Goal: Transaction & Acquisition: Purchase product/service

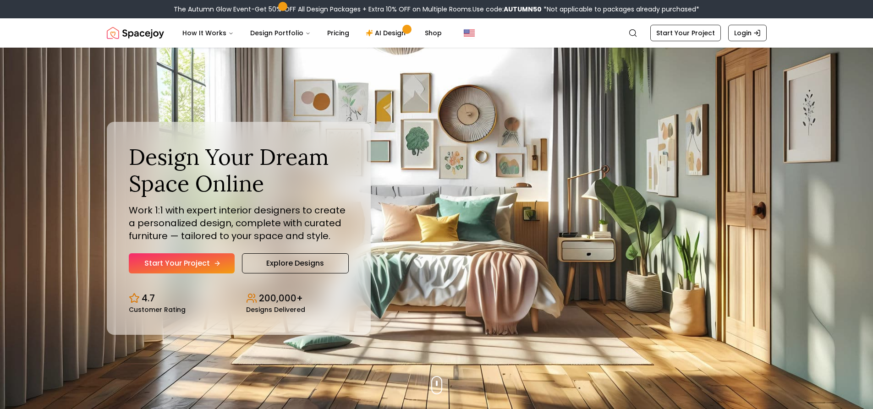
click at [172, 262] on link "Start Your Project" at bounding box center [182, 264] width 106 height 20
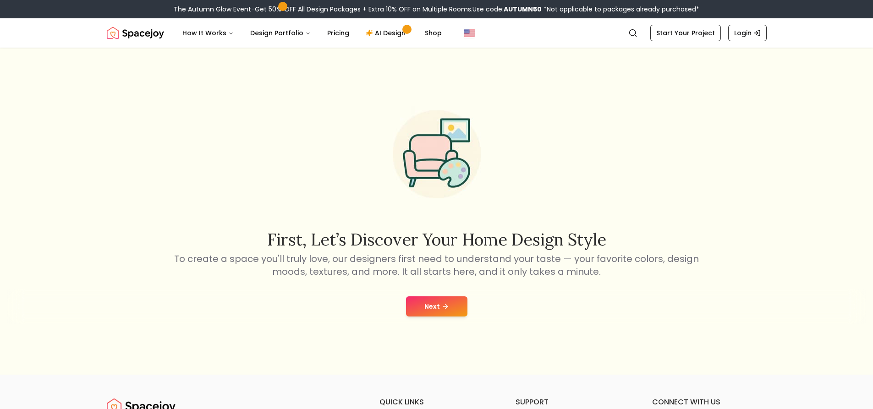
click at [432, 307] on button "Next" at bounding box center [436, 307] width 61 height 20
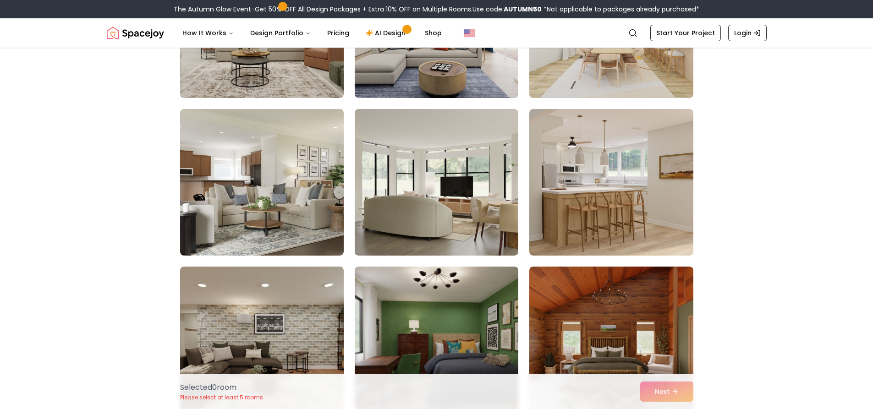
scroll to position [3530, 0]
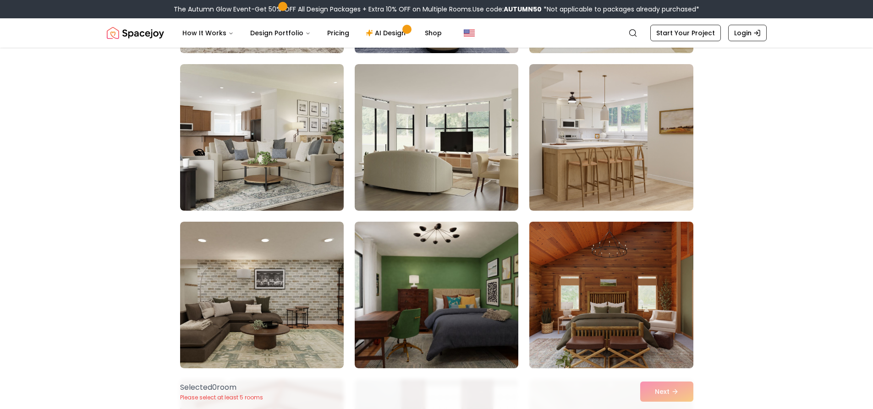
click at [631, 309] on img at bounding box center [611, 295] width 172 height 154
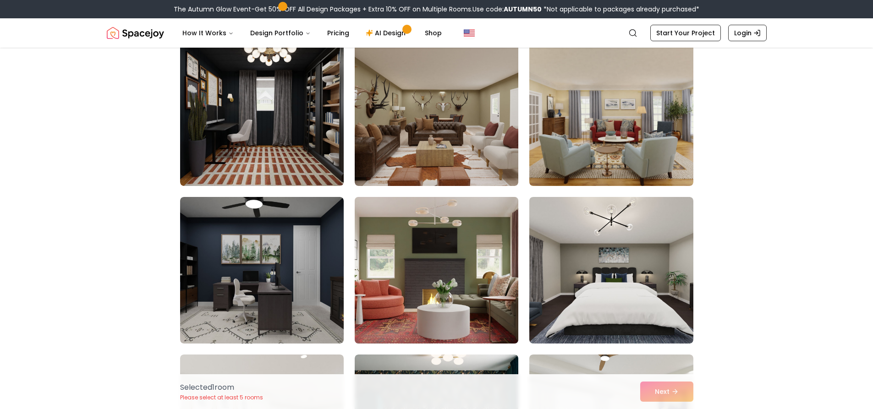
scroll to position [321, 0]
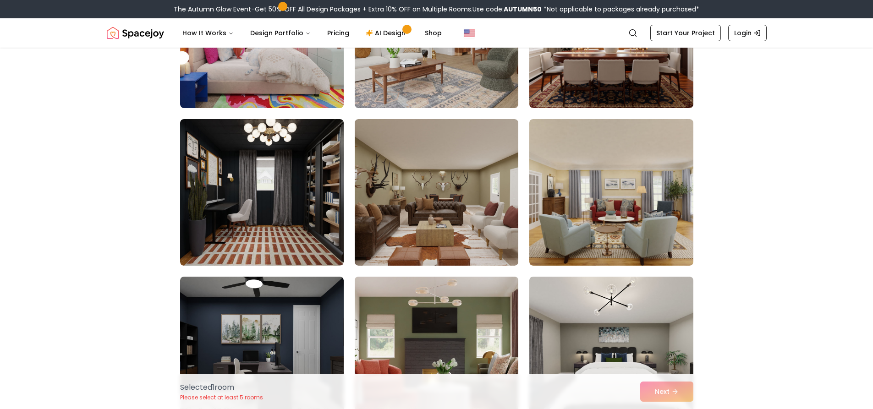
click at [455, 323] on img at bounding box center [437, 350] width 172 height 154
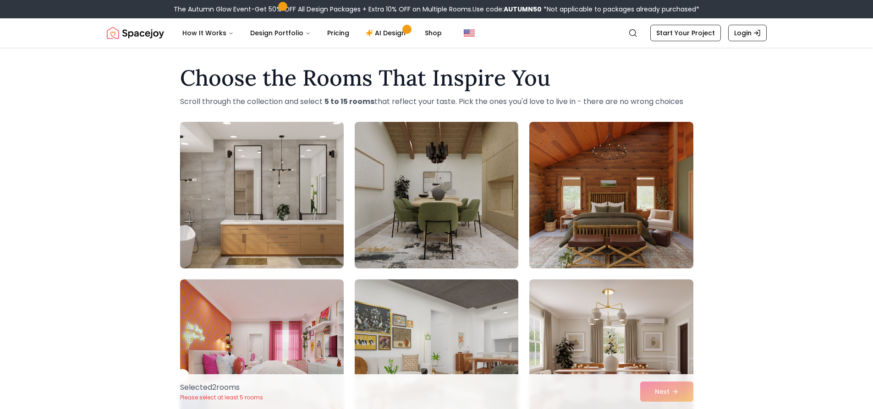
scroll to position [0, 0]
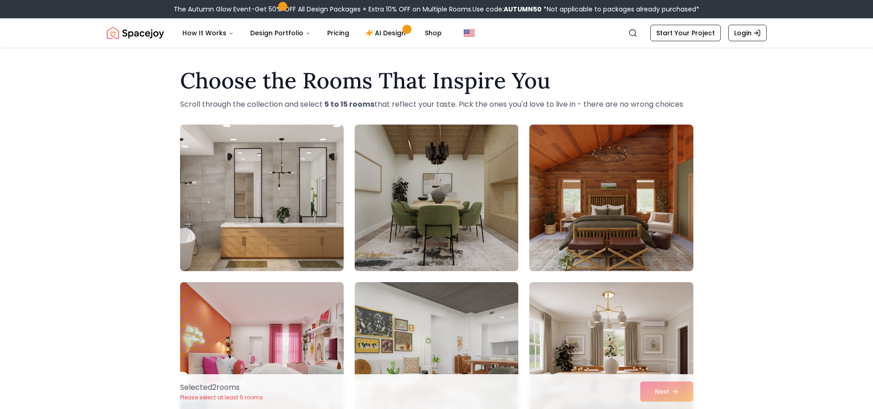
click at [497, 188] on img at bounding box center [437, 198] width 172 height 154
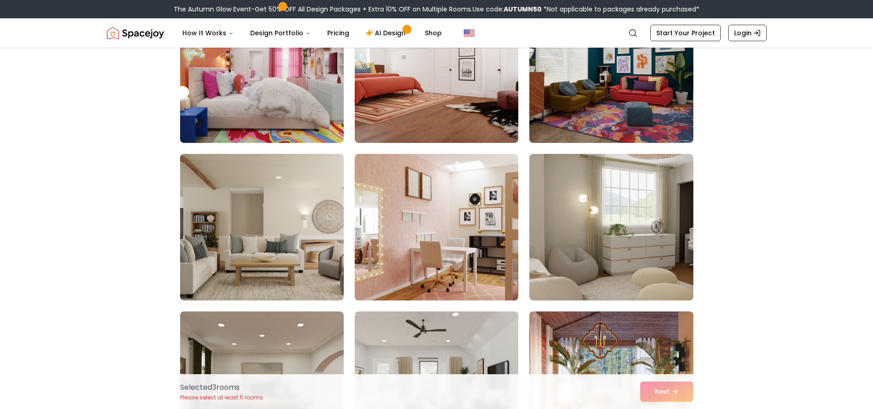
scroll to position [1009, 0]
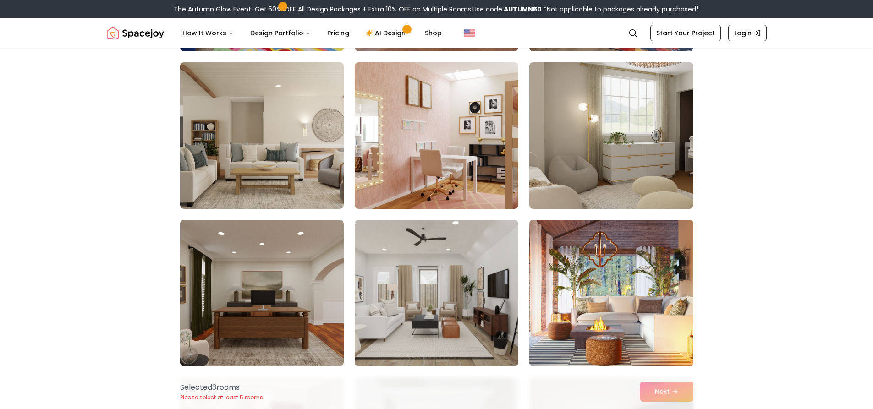
drag, startPoint x: 651, startPoint y: 281, endPoint x: 650, endPoint y: 288, distance: 7.4
click at [650, 281] on img at bounding box center [611, 293] width 172 height 154
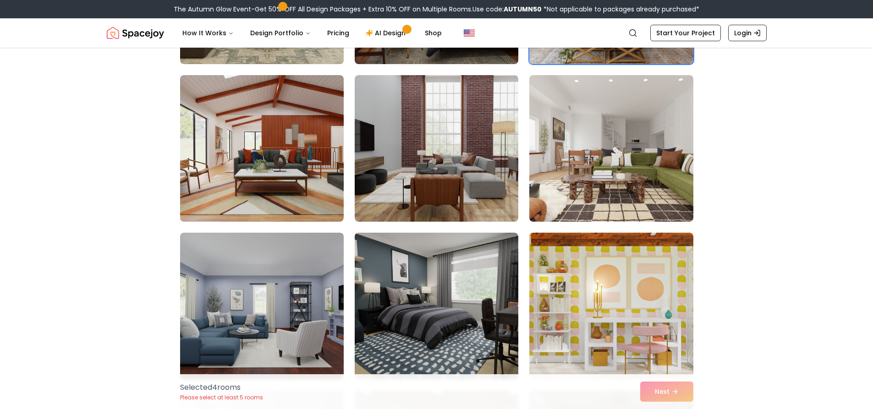
scroll to position [3851, 0]
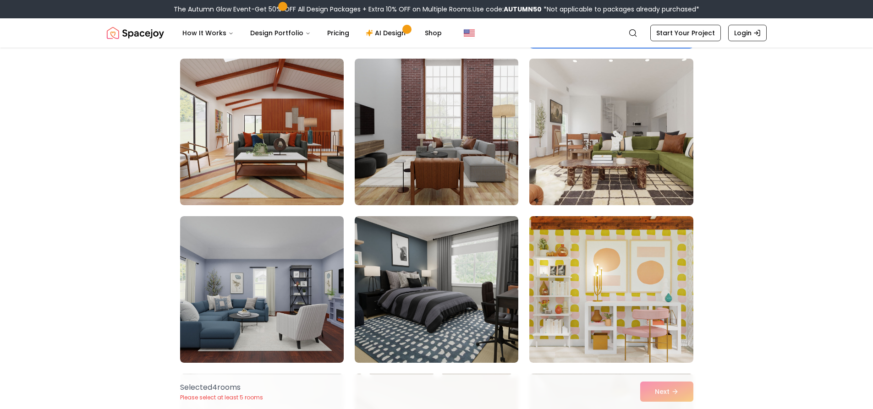
click at [659, 159] on img at bounding box center [611, 132] width 172 height 154
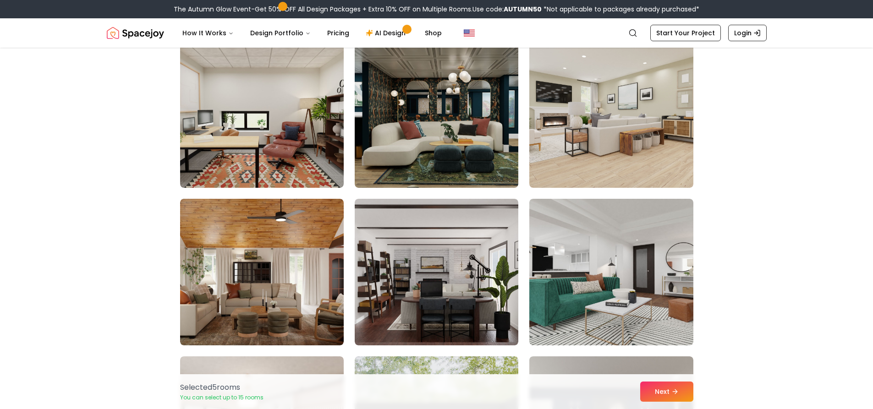
scroll to position [4860, 0]
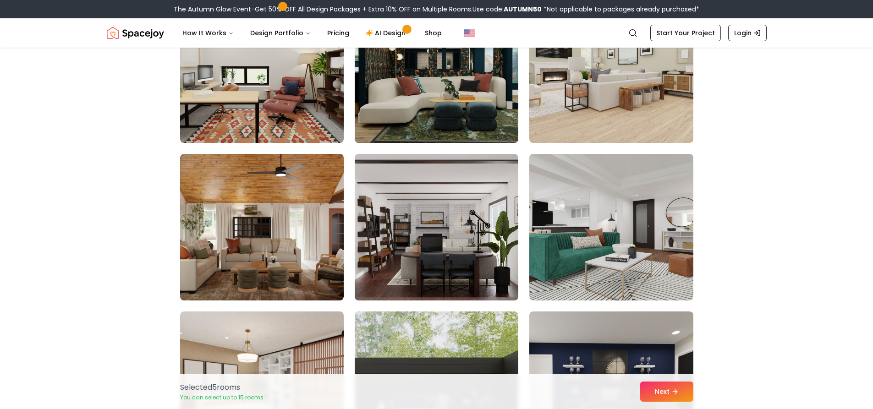
click at [445, 105] on img at bounding box center [437, 70] width 172 height 154
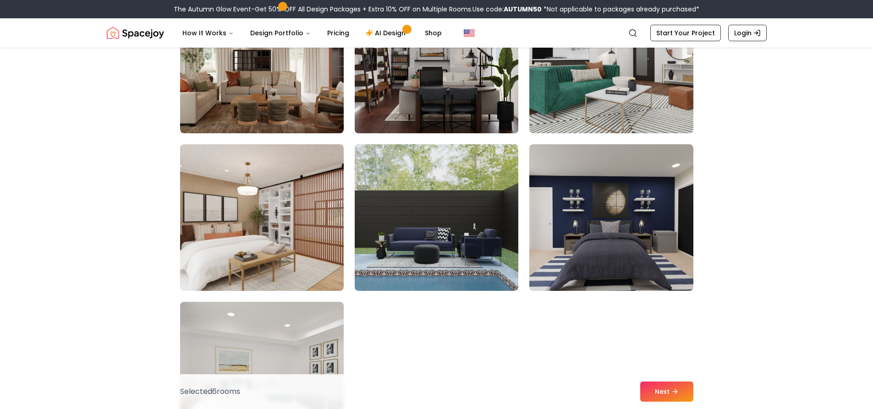
scroll to position [5043, 0]
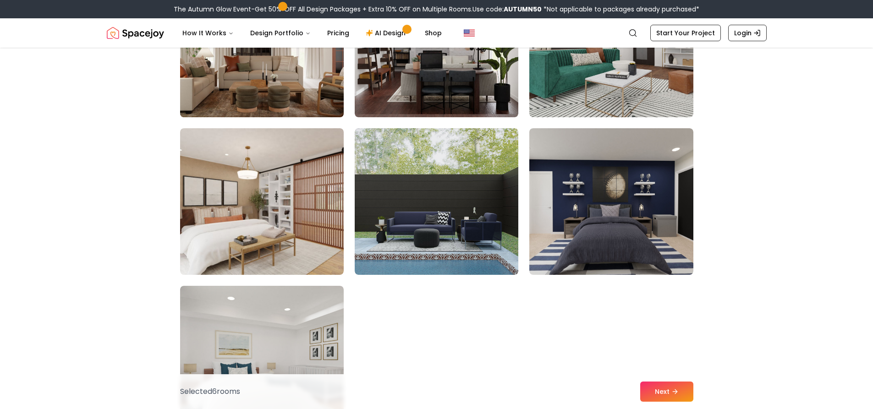
click at [291, 75] on img at bounding box center [262, 44] width 172 height 154
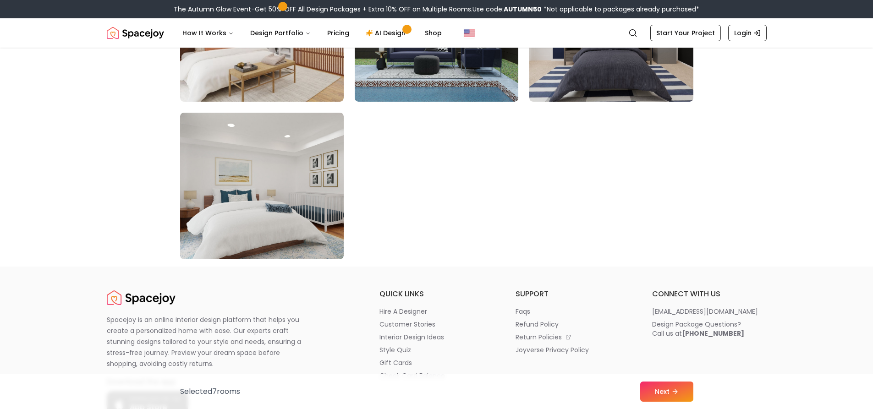
scroll to position [5226, 0]
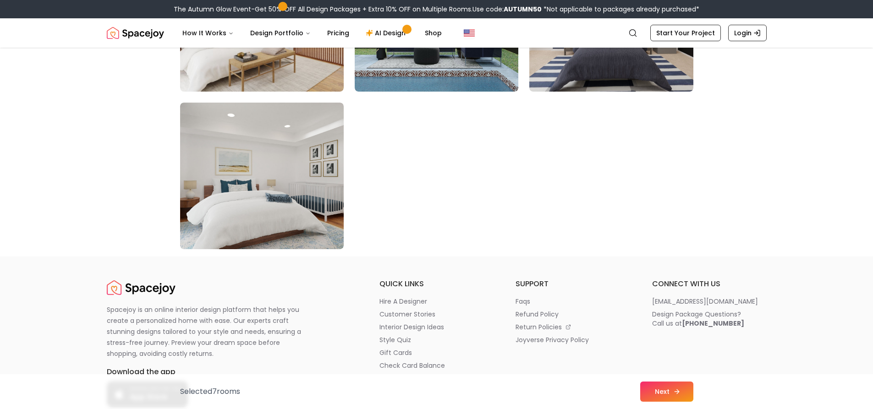
click at [670, 390] on button "Next" at bounding box center [666, 392] width 53 height 20
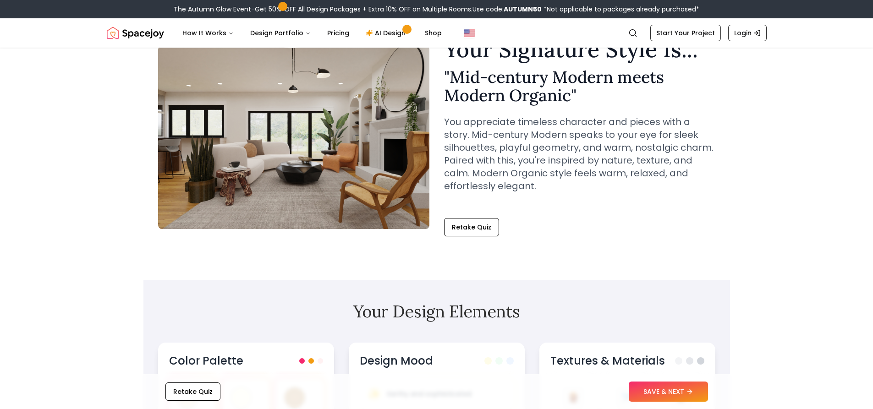
scroll to position [138, 0]
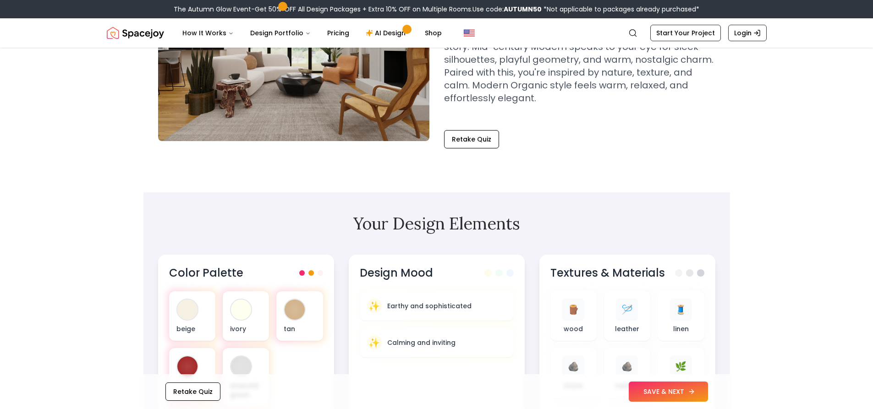
click at [660, 394] on button "SAVE & NEXT" at bounding box center [668, 392] width 79 height 20
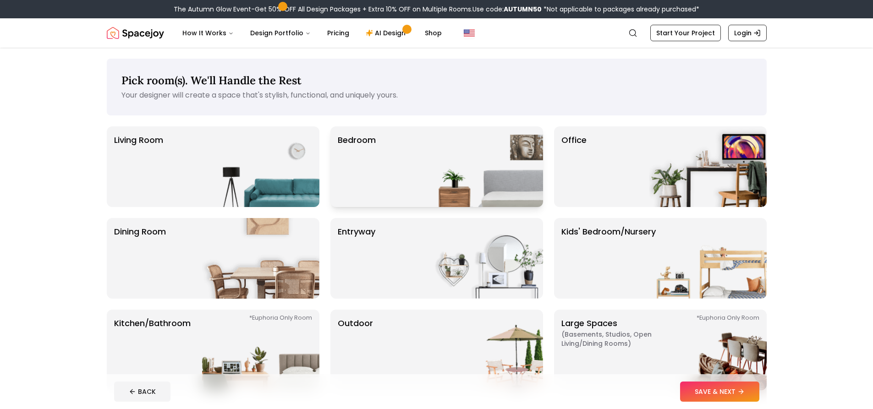
click at [419, 162] on div "Bedroom" at bounding box center [437, 167] width 213 height 81
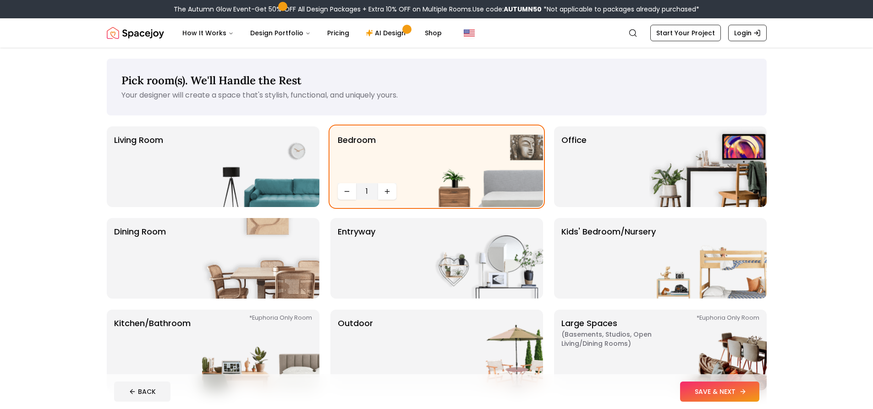
click at [709, 393] on button "SAVE & NEXT" at bounding box center [719, 392] width 79 height 20
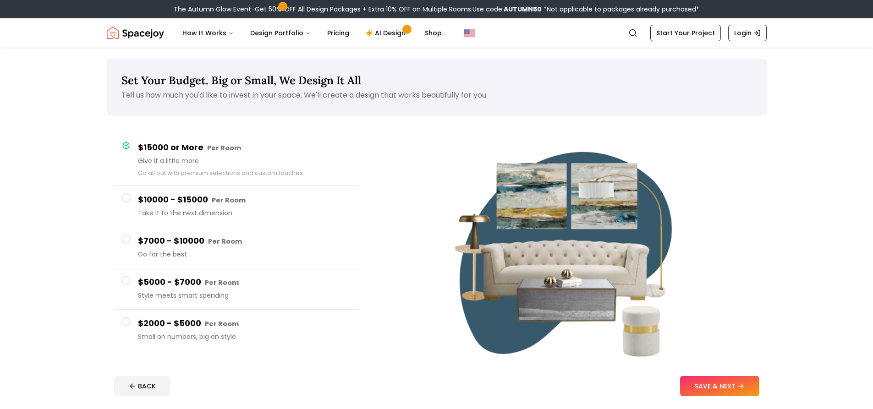
click at [182, 326] on h4 "$2000 - $5000 Per Room" at bounding box center [245, 323] width 214 height 13
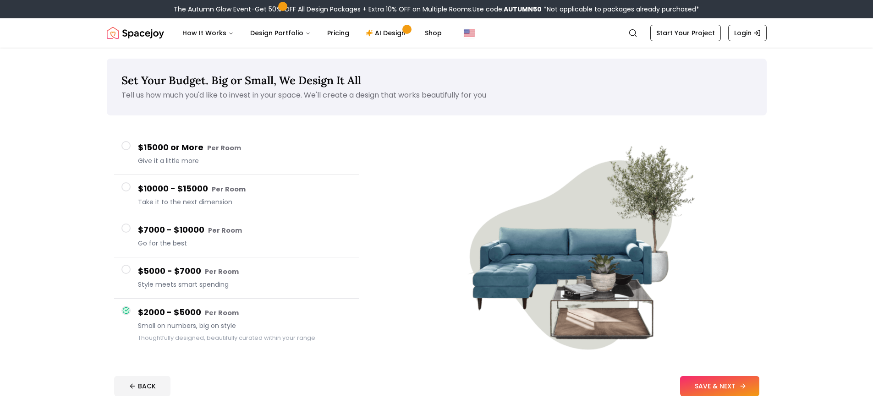
click at [739, 386] on icon at bounding box center [742, 386] width 7 height 7
